Goal: Check status: Check status

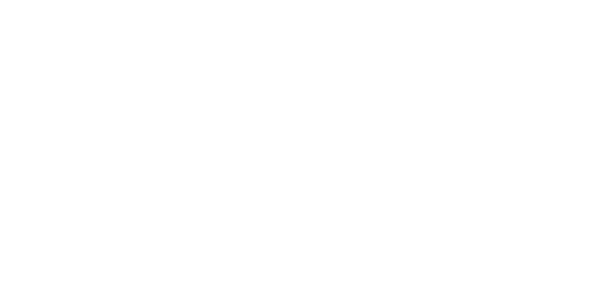
select select "en"
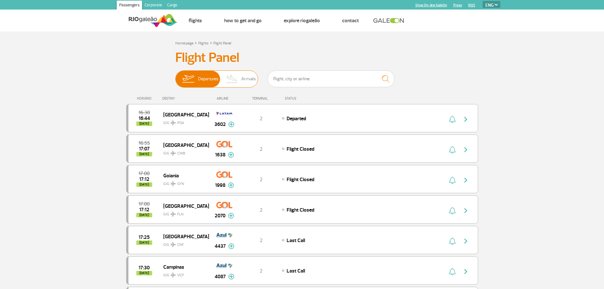
click at [239, 81] on img at bounding box center [232, 79] width 19 height 16
click at [175, 76] on input "Departures Arrivals" at bounding box center [175, 76] width 0 height 0
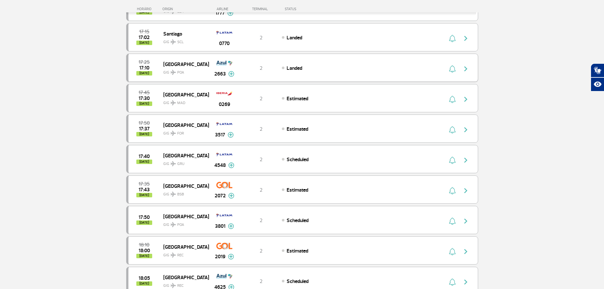
scroll to position [159, 0]
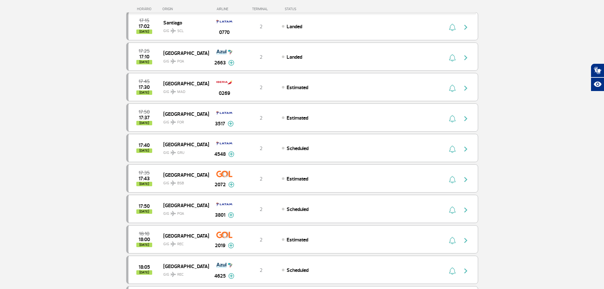
click at [488, 82] on section "Home page > Flights > Flight Panel Flight Panel Departures Arrivals 16:50 16:43…" at bounding box center [302, 245] width 604 height 744
click at [84, 78] on section "Home page > Flights > Flight Panel Flight Panel Departures Arrivals 16:50 16:43…" at bounding box center [302, 245] width 604 height 744
click at [492, 213] on section "Home page > Flights > Flight Panel Flight Panel Departures Arrivals 16:50 16:43…" at bounding box center [302, 245] width 604 height 744
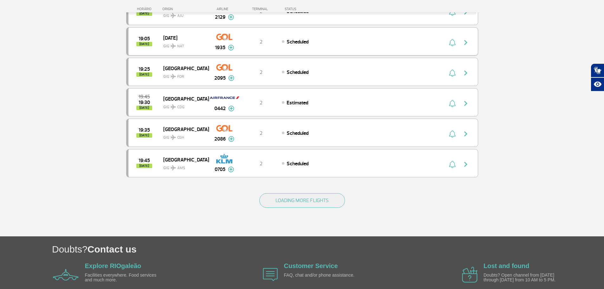
scroll to position [570, 0]
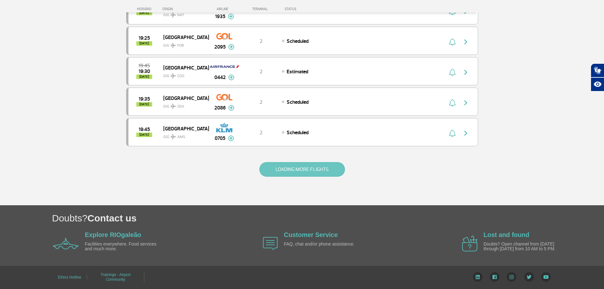
click at [321, 169] on button "LOADING MORE FLIGHTS" at bounding box center [302, 169] width 86 height 15
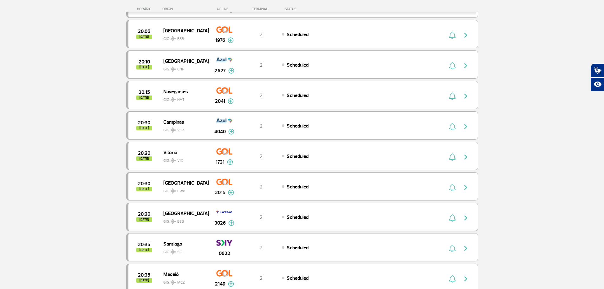
scroll to position [819, 0]
